Goal: Transaction & Acquisition: Book appointment/travel/reservation

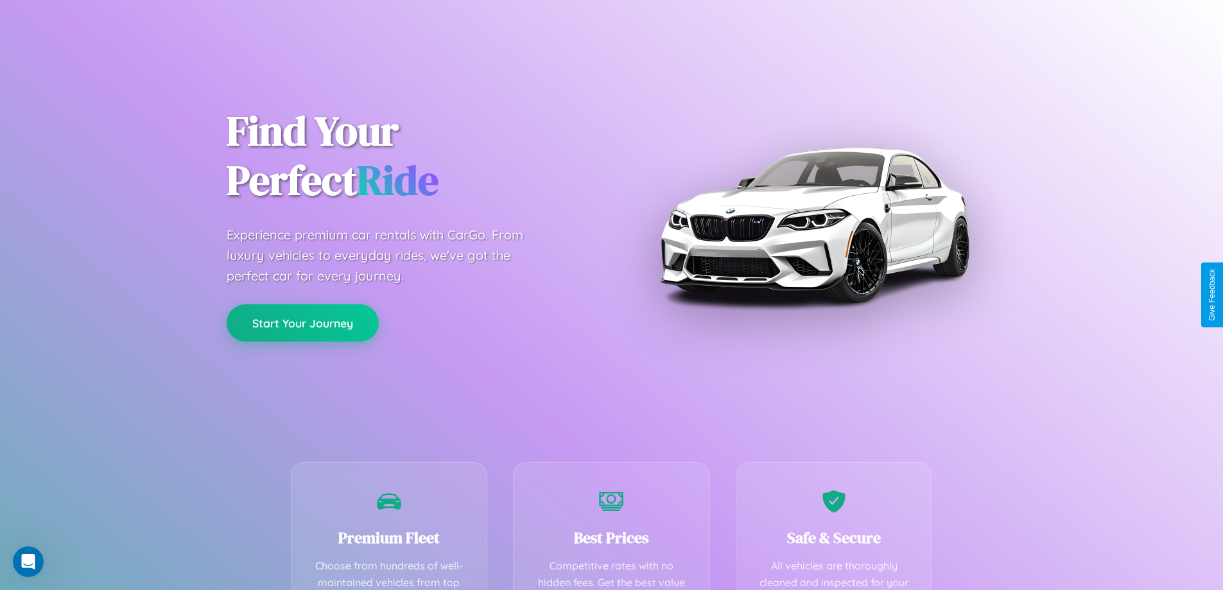
click at [302, 323] on button "Start Your Journey" at bounding box center [303, 322] width 152 height 37
click at [302, 322] on button "Start Your Journey" at bounding box center [303, 322] width 152 height 37
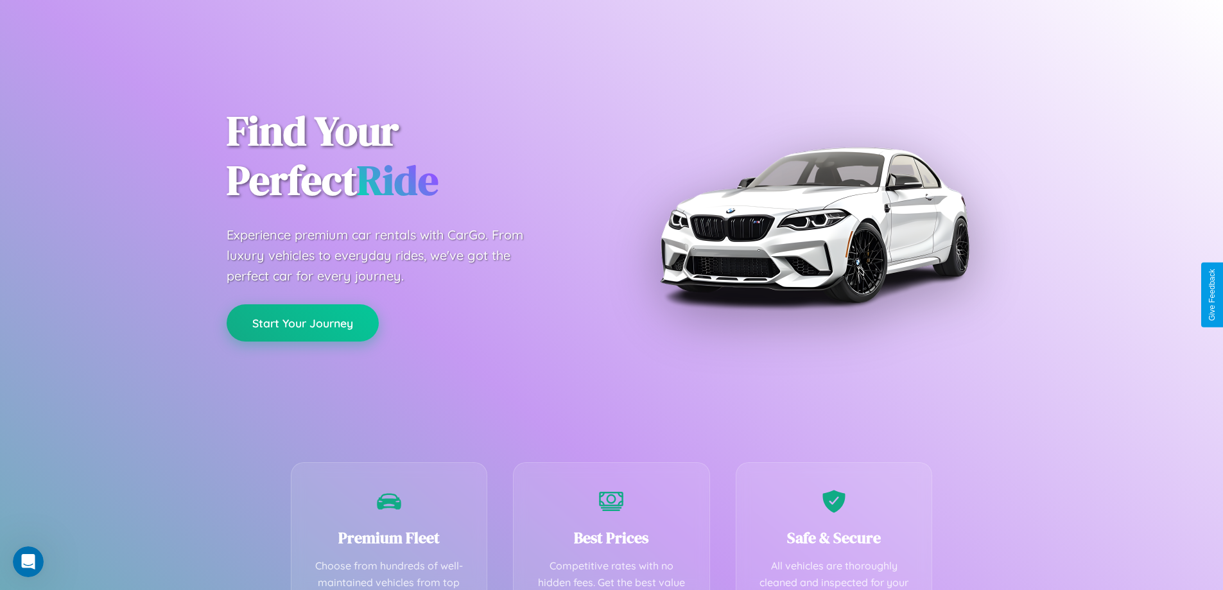
click at [302, 322] on button "Start Your Journey" at bounding box center [303, 322] width 152 height 37
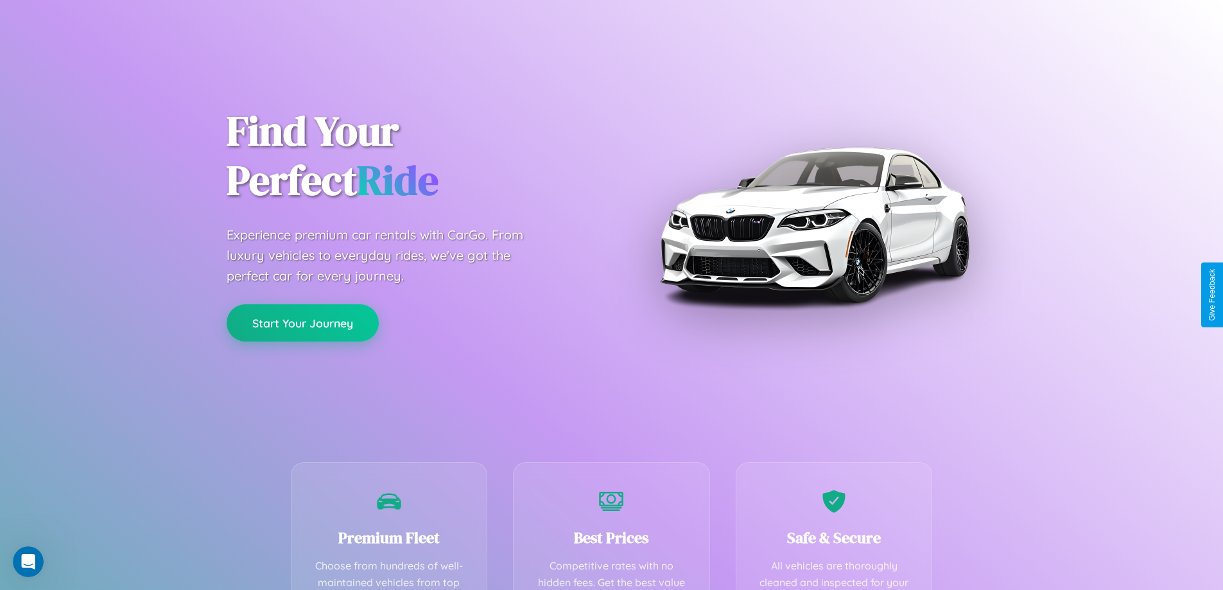
click at [302, 322] on button "Start Your Journey" at bounding box center [303, 322] width 152 height 37
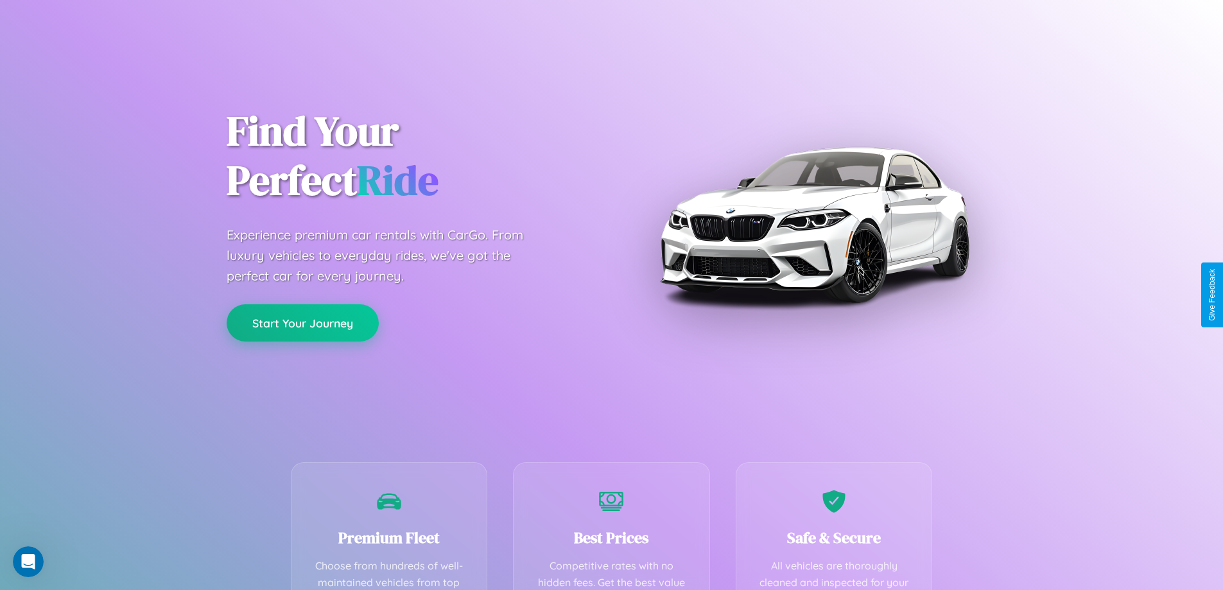
click at [302, 322] on button "Start Your Journey" at bounding box center [303, 322] width 152 height 37
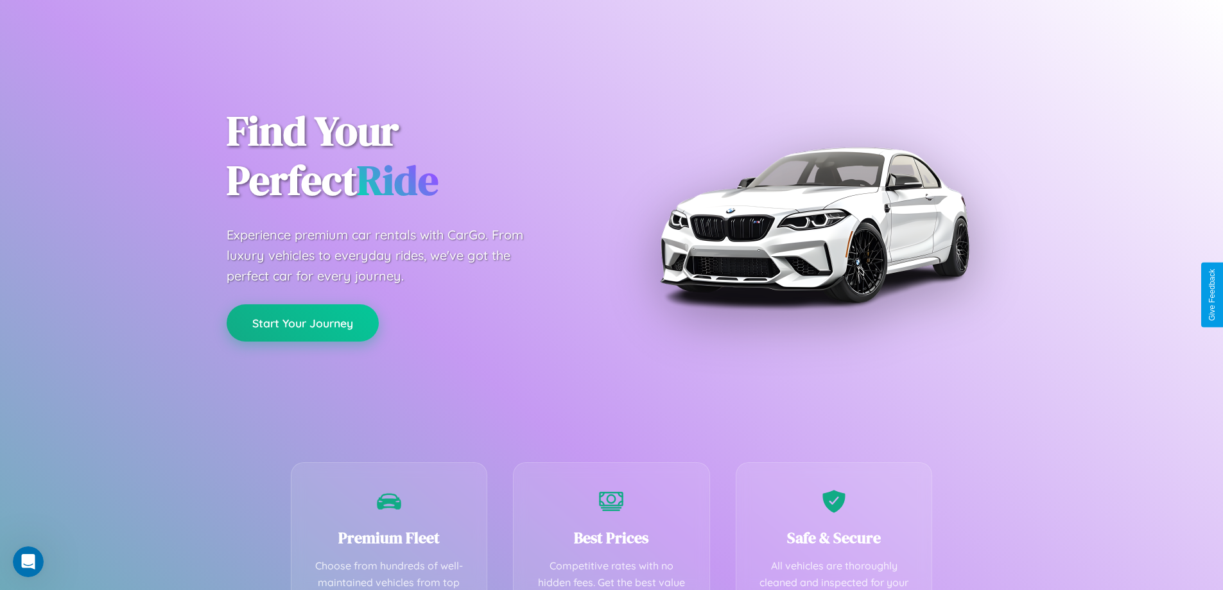
click at [302, 322] on button "Start Your Journey" at bounding box center [303, 322] width 152 height 37
